Goal: Task Accomplishment & Management: Manage account settings

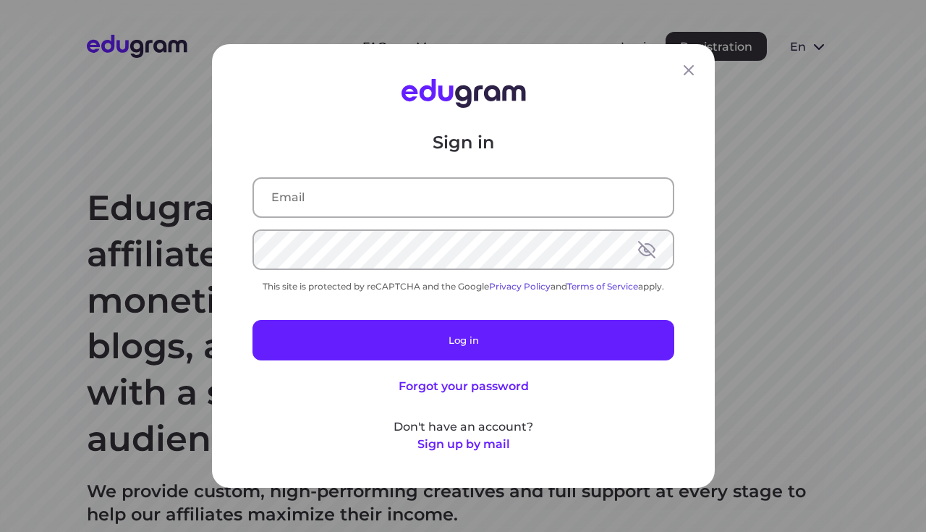
type input "[EMAIL_ADDRESS][DOMAIN_NAME]"
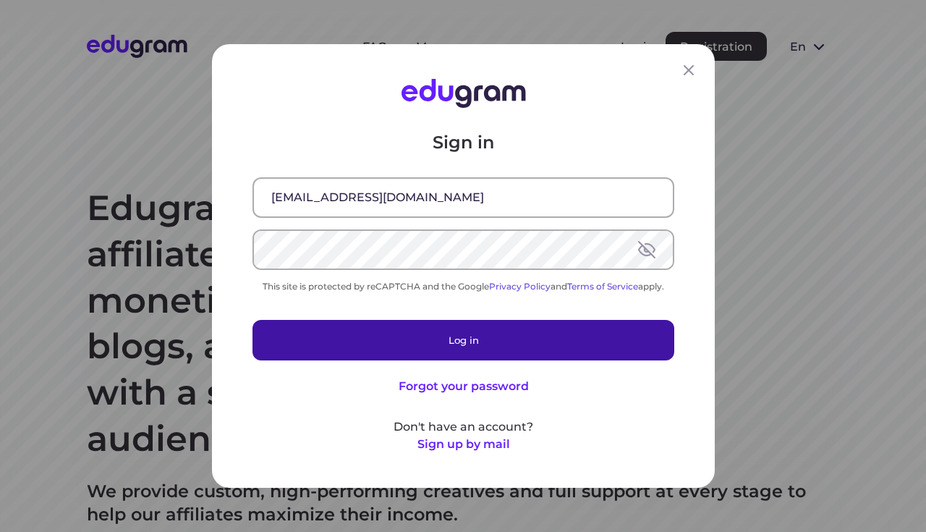
click at [395, 343] on button "Log in" at bounding box center [463, 340] width 422 height 40
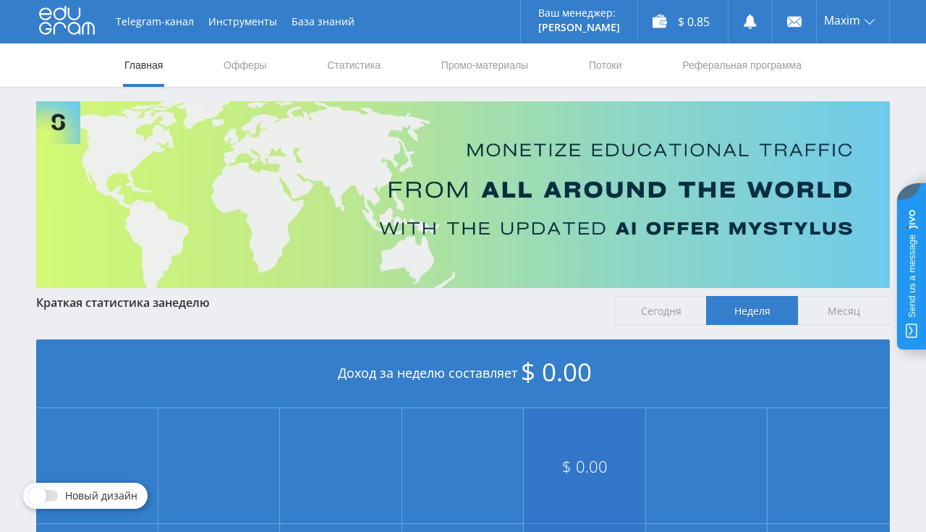
scroll to position [327, 0]
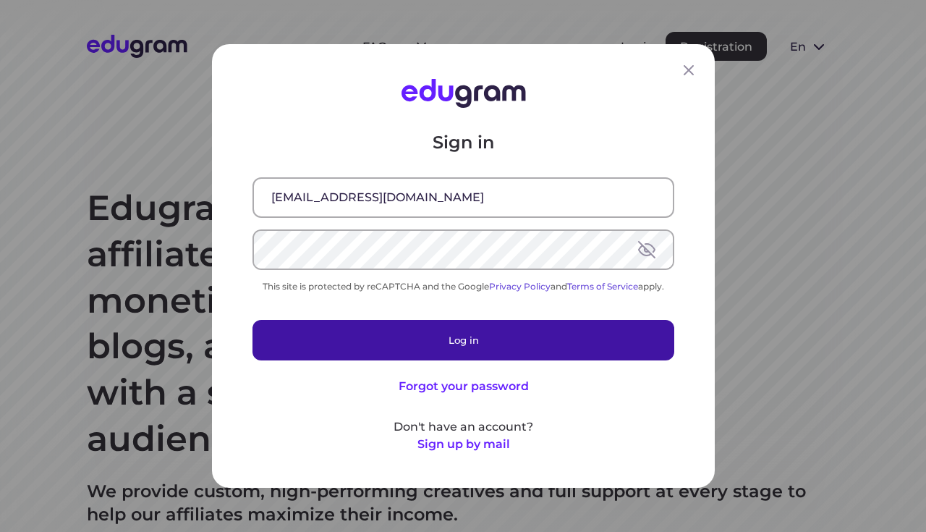
click at [413, 341] on button "Log in" at bounding box center [463, 340] width 422 height 40
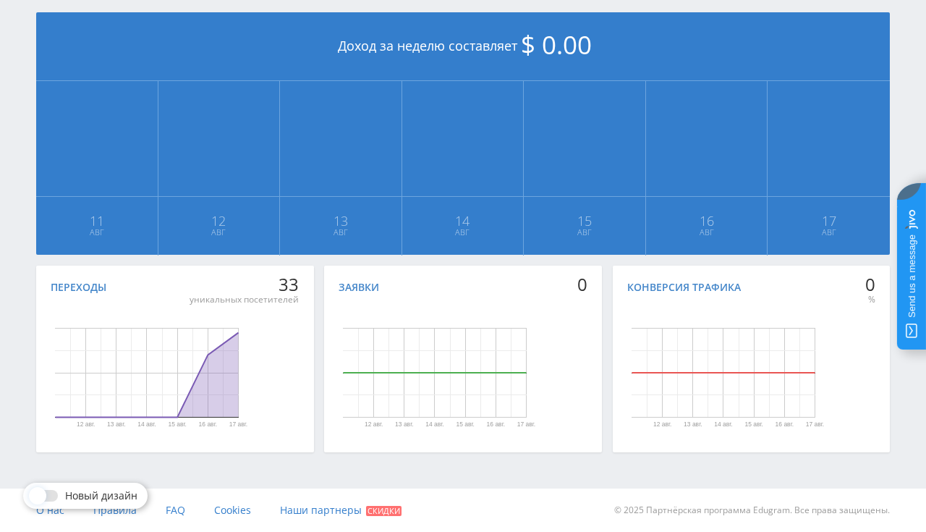
scroll to position [250, 0]
